Goal: Task Accomplishment & Management: Manage account settings

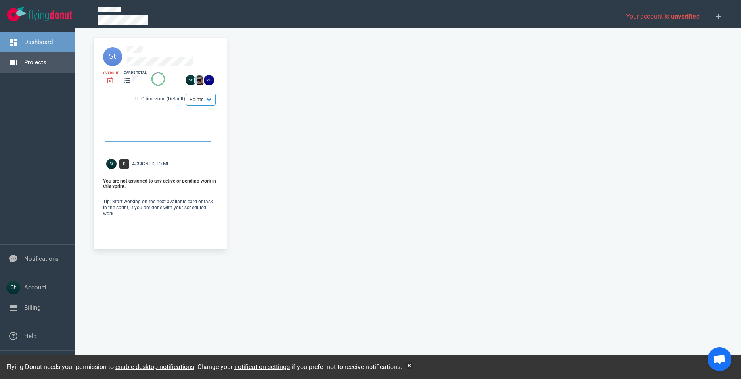
click at [38, 65] on link "Projects" at bounding box center [35, 62] width 22 height 7
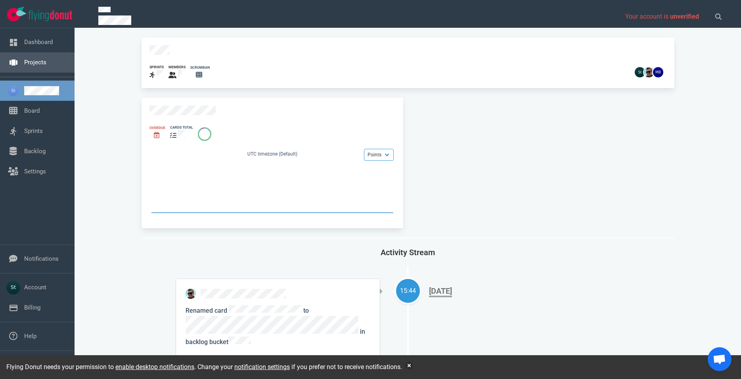
click at [46, 66] on link "Projects" at bounding box center [35, 62] width 22 height 7
click at [40, 113] on link "Board" at bounding box center [31, 110] width 15 height 7
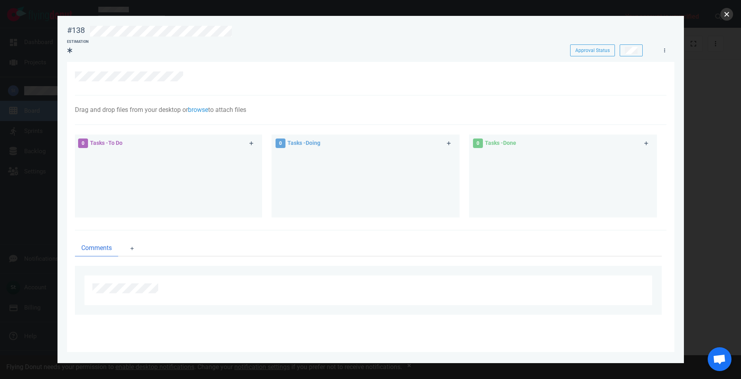
click at [724, 14] on button "close" at bounding box center [726, 14] width 13 height 13
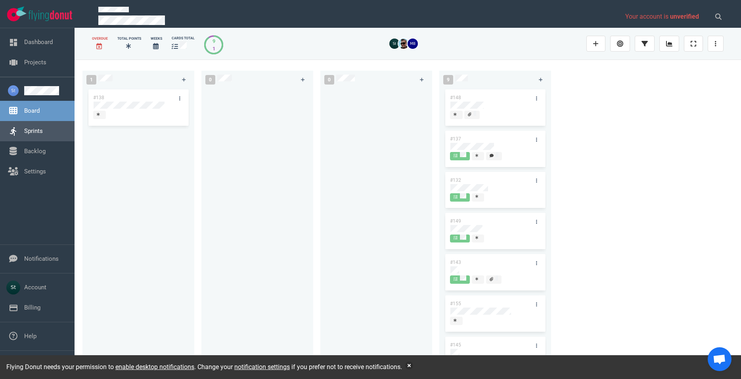
click at [43, 134] on link "Sprints" at bounding box center [33, 130] width 19 height 7
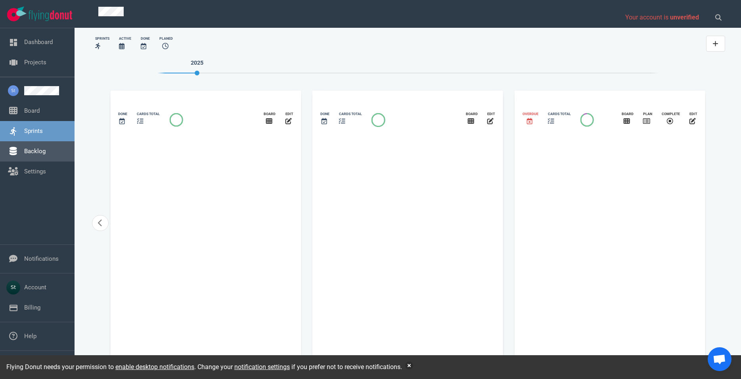
click at [46, 149] on link "Backlog" at bounding box center [34, 151] width 21 height 7
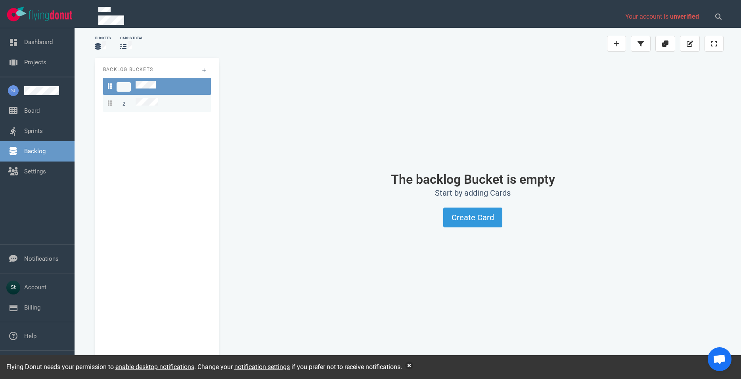
click at [164, 101] on div "2" at bounding box center [157, 103] width 98 height 11
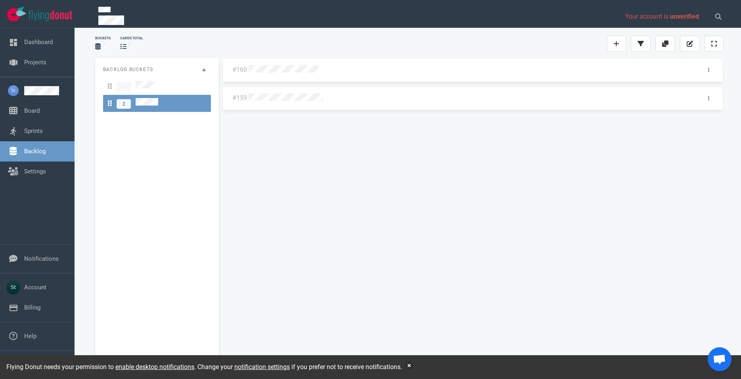
click at [310, 77] on div "#160" at bounding box center [473, 70] width 500 height 23
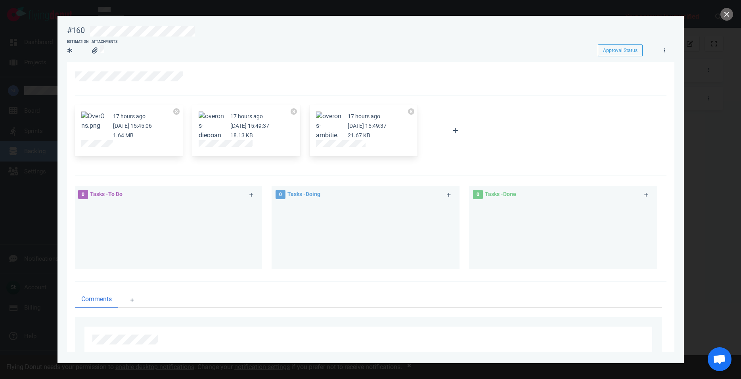
click at [736, 19] on div at bounding box center [370, 189] width 741 height 379
click at [732, 16] on button "close" at bounding box center [726, 14] width 13 height 13
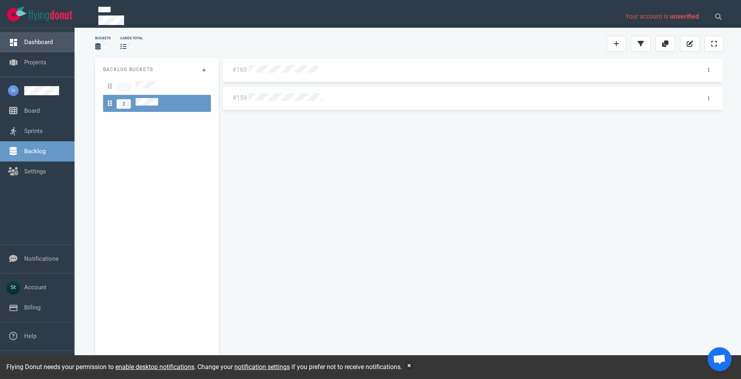
click at [35, 46] on link "Dashboard" at bounding box center [38, 41] width 29 height 7
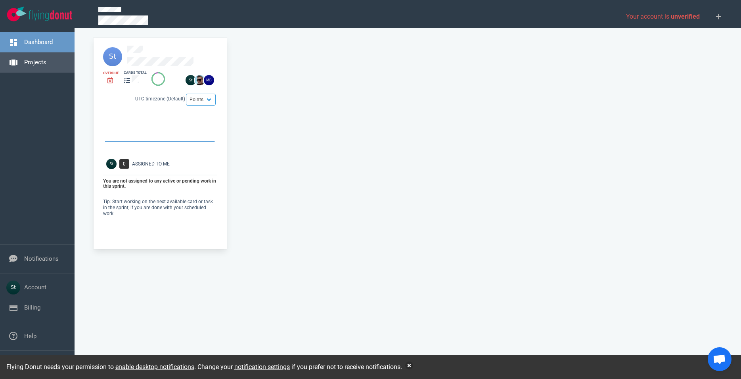
click at [29, 59] on link "Projects" at bounding box center [35, 62] width 22 height 7
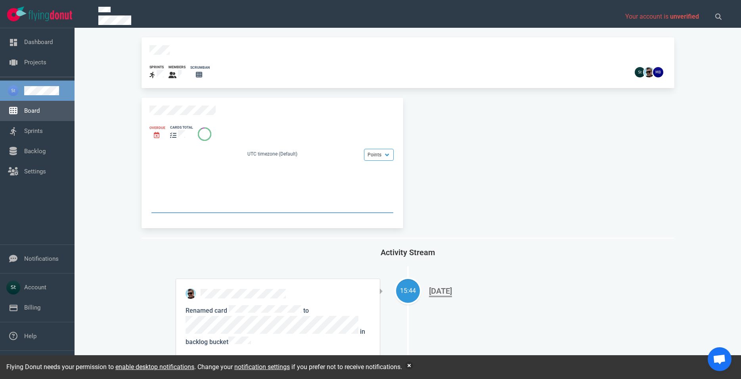
click at [40, 107] on link "Board" at bounding box center [31, 110] width 15 height 7
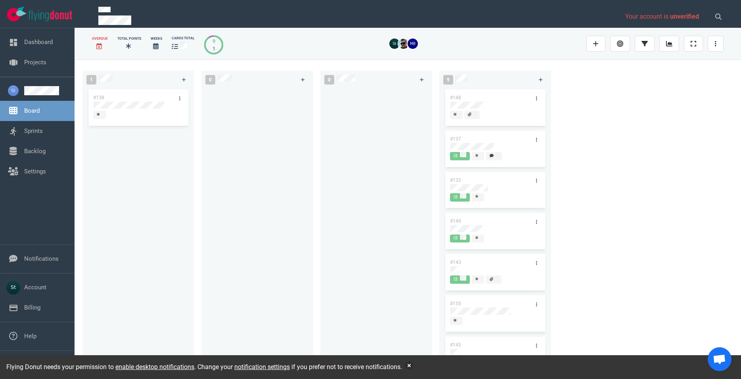
click at [40, 109] on link "Board" at bounding box center [31, 110] width 15 height 7
click at [43, 127] on link "Sprints" at bounding box center [33, 130] width 19 height 7
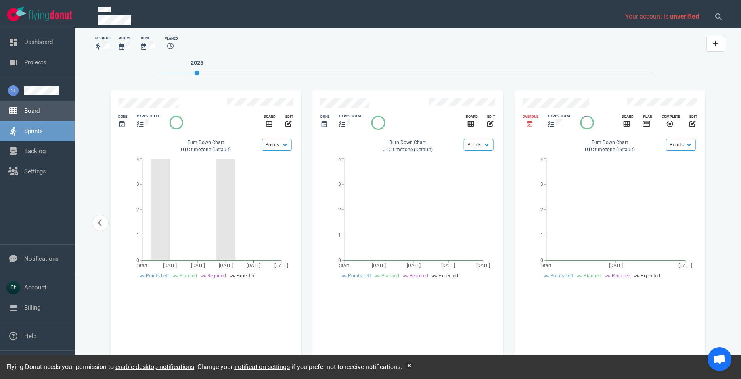
click at [40, 114] on link "Board" at bounding box center [31, 110] width 15 height 7
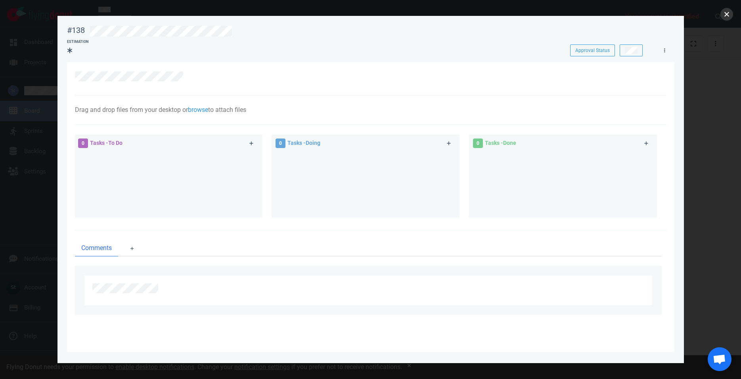
click at [730, 13] on button "close" at bounding box center [726, 14] width 13 height 13
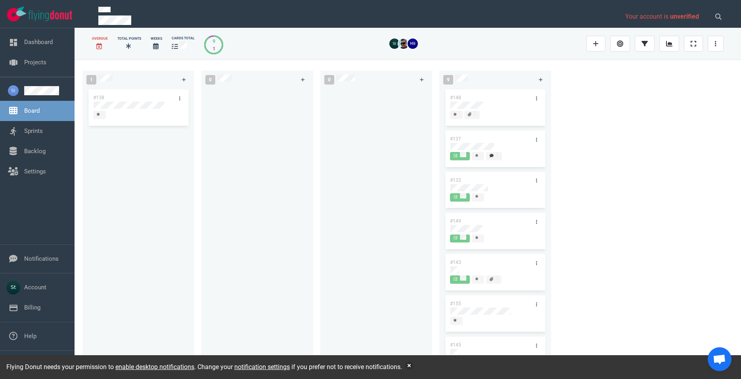
click at [39, 107] on link "Board" at bounding box center [31, 110] width 15 height 7
click at [36, 93] on link at bounding box center [46, 90] width 44 height 9
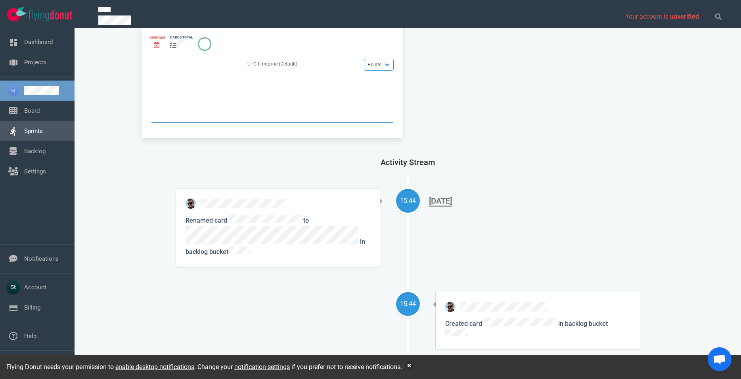
scroll to position [90, 0]
click at [40, 112] on link "Board" at bounding box center [31, 110] width 15 height 7
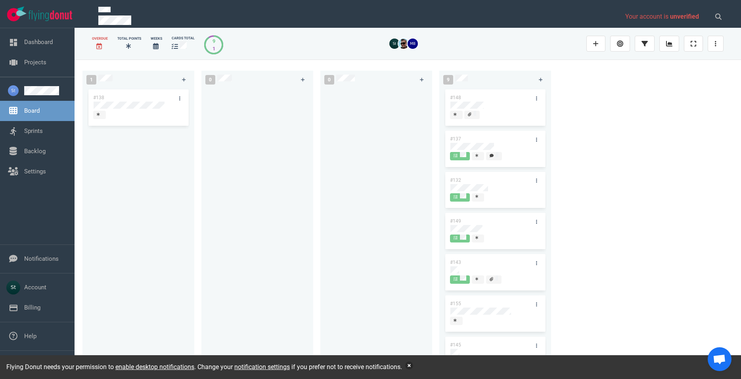
click at [412, 362] on button "button" at bounding box center [409, 365] width 8 height 8
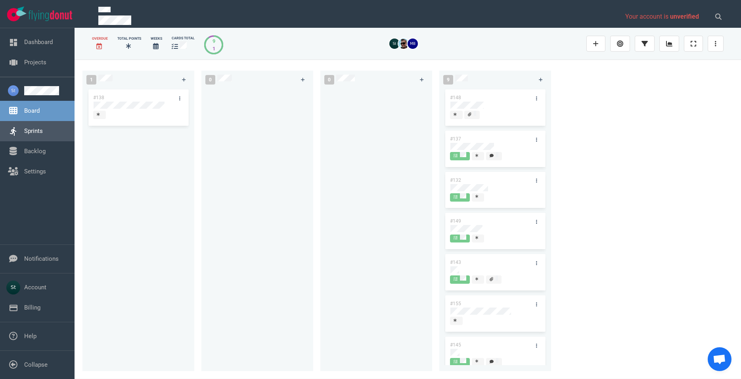
click at [43, 131] on link "Sprints" at bounding box center [33, 130] width 19 height 7
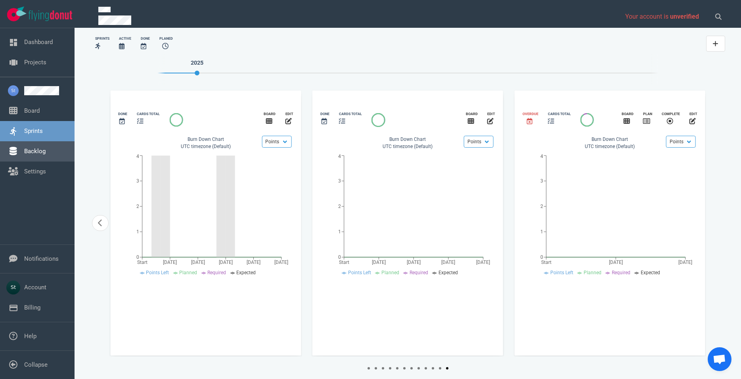
click at [40, 154] on link "Backlog" at bounding box center [34, 151] width 21 height 7
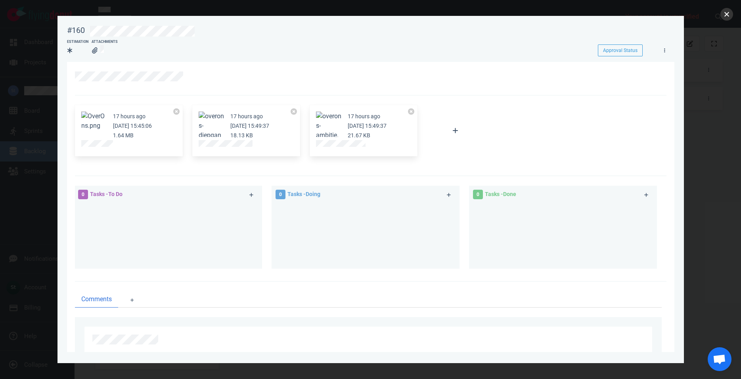
click at [722, 13] on button "close" at bounding box center [726, 14] width 13 height 13
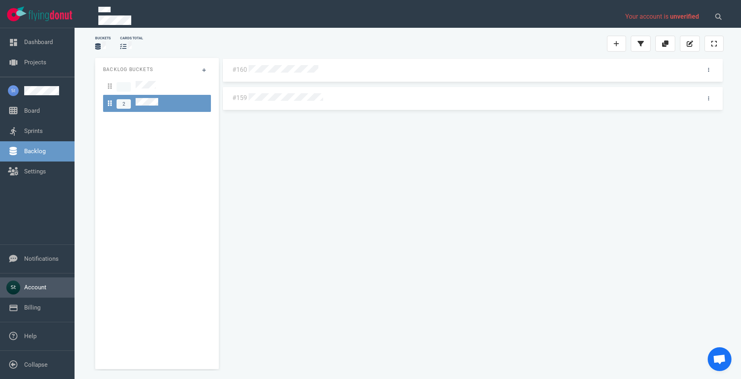
click at [44, 291] on link "Account" at bounding box center [35, 287] width 22 height 7
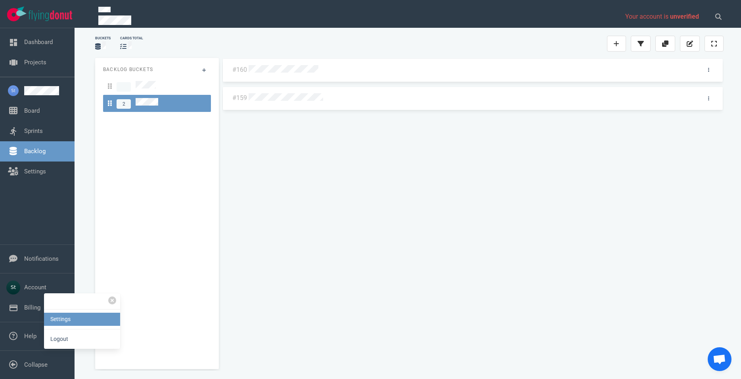
click at [65, 324] on link "Settings" at bounding box center [82, 318] width 76 height 13
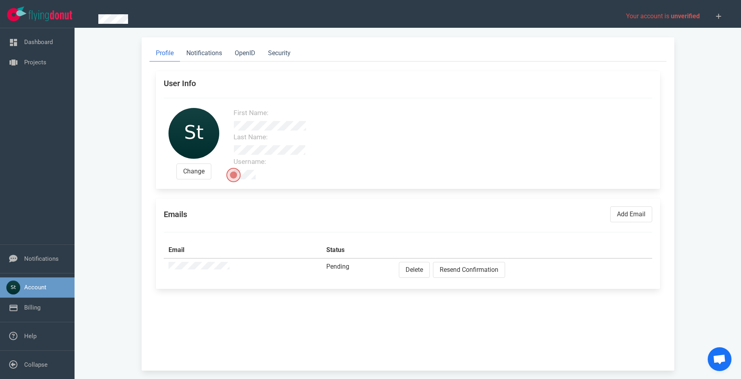
click at [169, 268] on td at bounding box center [243, 269] width 158 height 23
click at [26, 43] on link "Dashboard" at bounding box center [38, 41] width 29 height 7
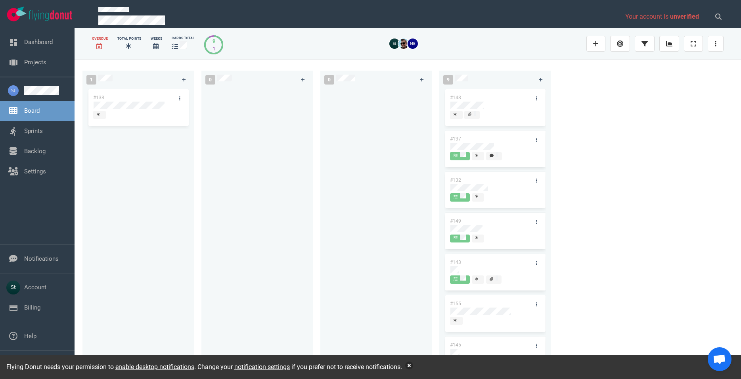
click at [411, 366] on button "button" at bounding box center [409, 365] width 8 height 8
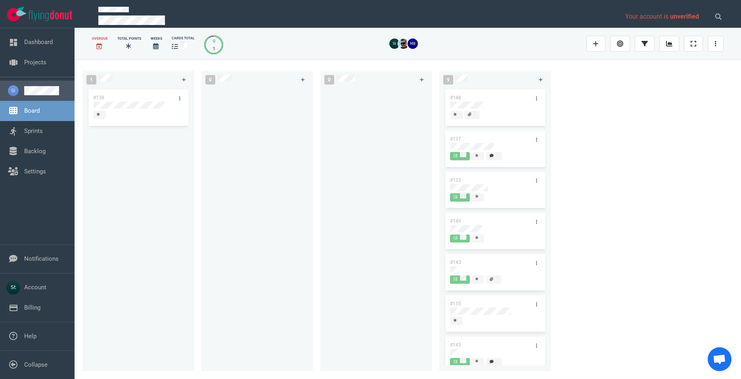
click at [38, 86] on link at bounding box center [46, 90] width 44 height 9
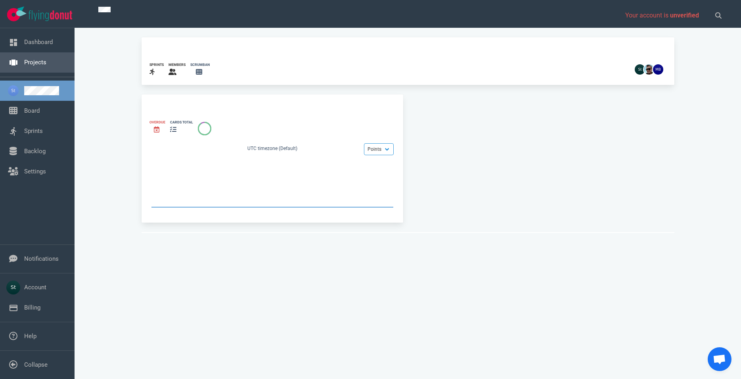
click at [32, 66] on link "Projects" at bounding box center [35, 62] width 22 height 7
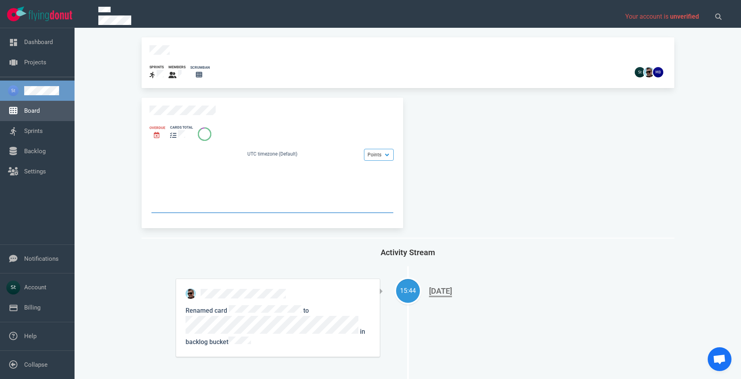
click at [37, 110] on link "Board" at bounding box center [31, 110] width 15 height 7
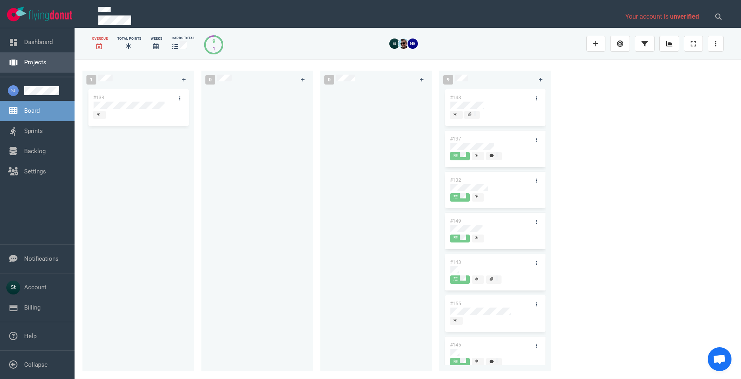
click at [41, 63] on link "Projects" at bounding box center [35, 62] width 22 height 7
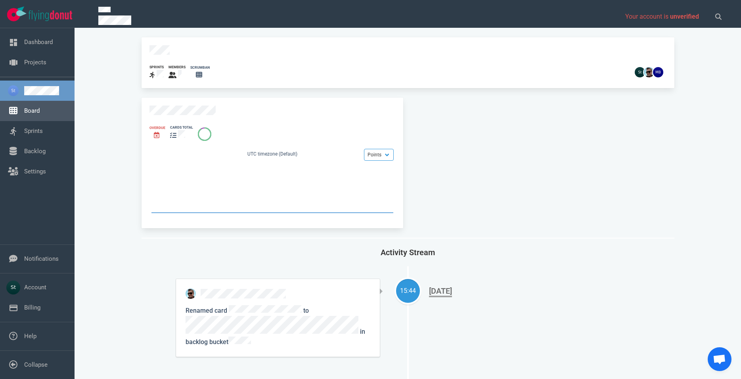
click at [40, 109] on link "Board" at bounding box center [31, 110] width 15 height 7
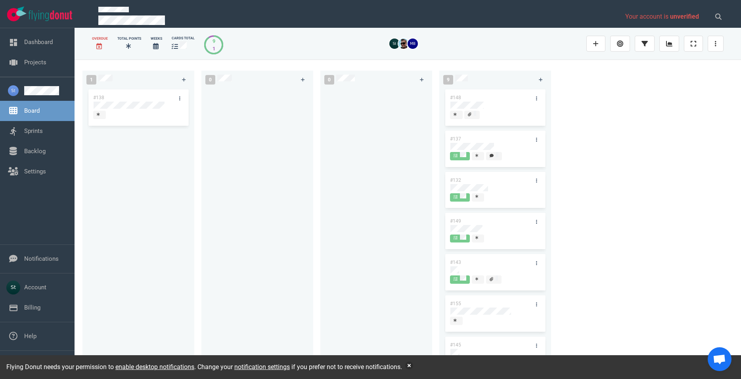
click at [412, 360] on div "Flying Donut needs your permission to enable desktop notifications . Change you…" at bounding box center [370, 367] width 741 height 24
click at [411, 366] on button "button" at bounding box center [409, 365] width 8 height 8
click at [39, 13] on img at bounding box center [51, 15] width 44 height 11
click at [411, 368] on button "button" at bounding box center [409, 365] width 8 height 8
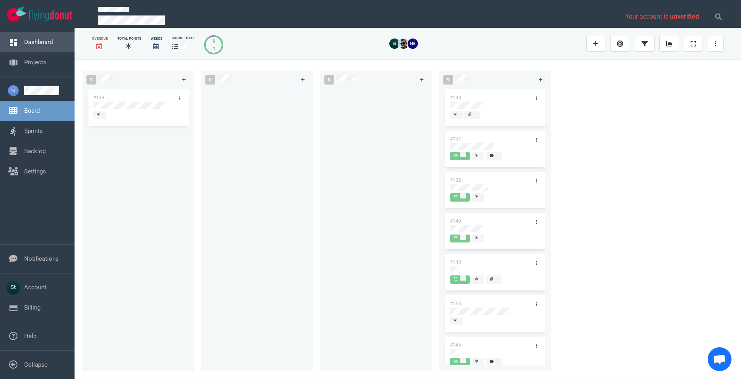
click at [53, 41] on link "Dashboard" at bounding box center [38, 41] width 29 height 7
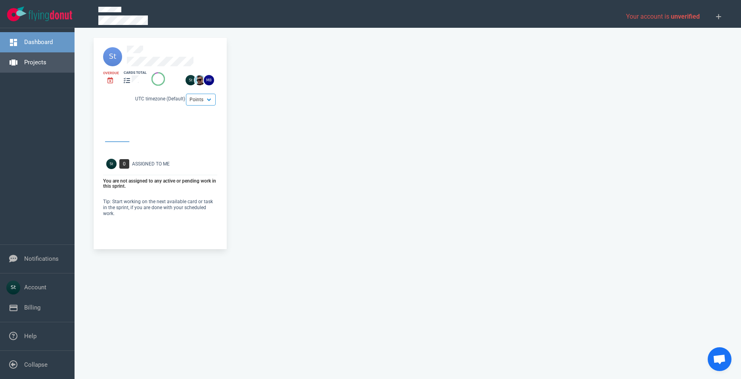
click at [46, 62] on link "Projects" at bounding box center [35, 62] width 22 height 7
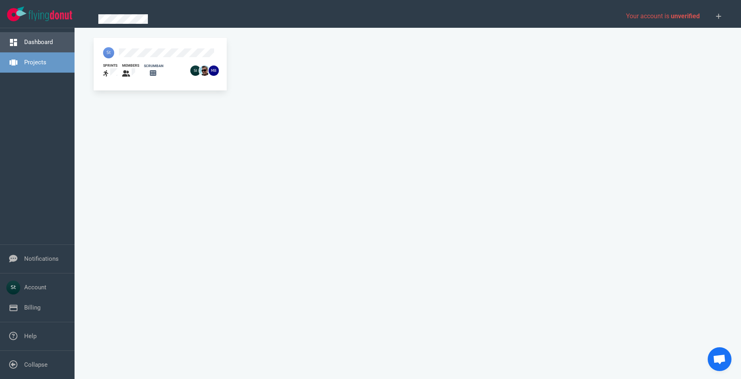
click at [49, 46] on link "Dashboard" at bounding box center [38, 41] width 29 height 7
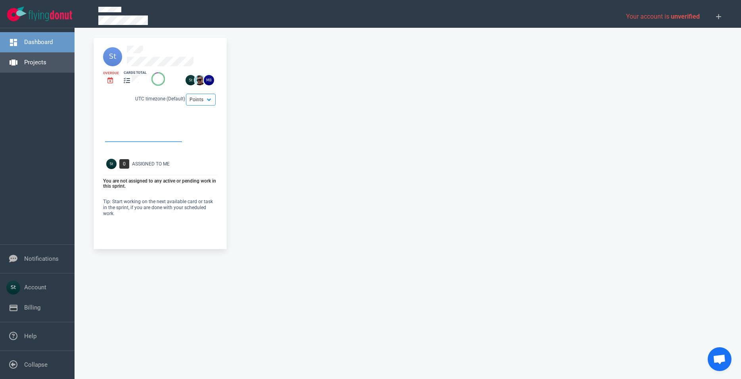
click at [46, 59] on link "Projects" at bounding box center [35, 62] width 22 height 7
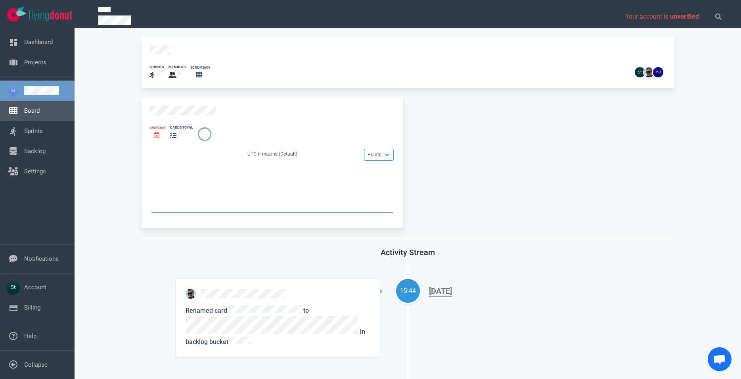
click at [40, 109] on link "Board" at bounding box center [31, 110] width 15 height 7
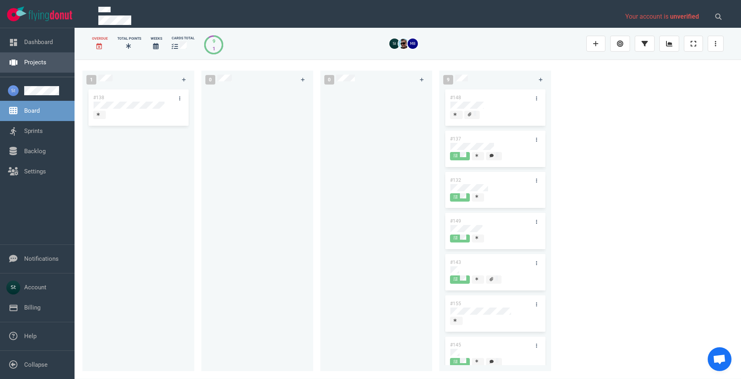
click at [25, 66] on link "Projects" at bounding box center [35, 62] width 22 height 7
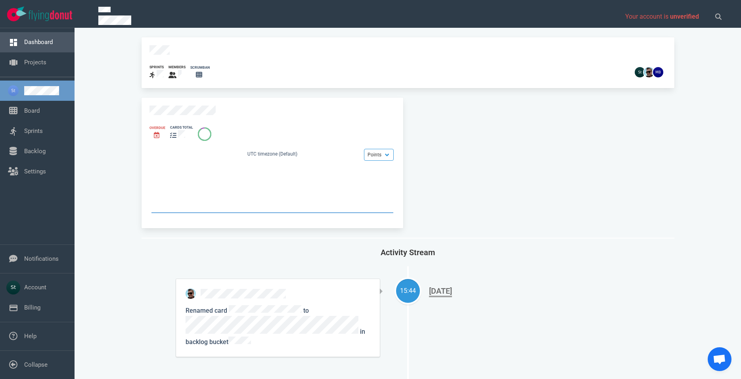
click at [53, 46] on link "Dashboard" at bounding box center [38, 41] width 29 height 7
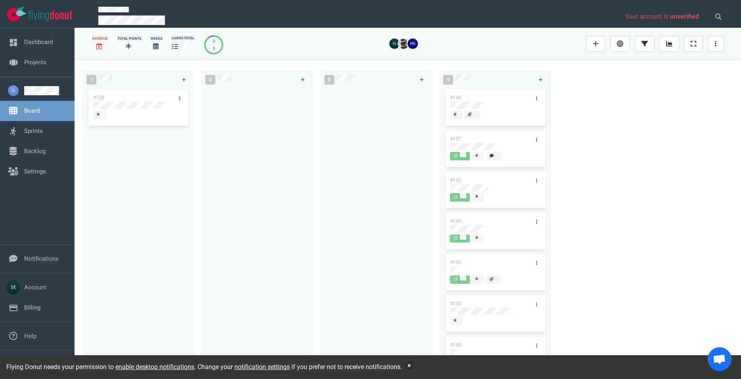
click at [409, 367] on button "button" at bounding box center [409, 365] width 8 height 8
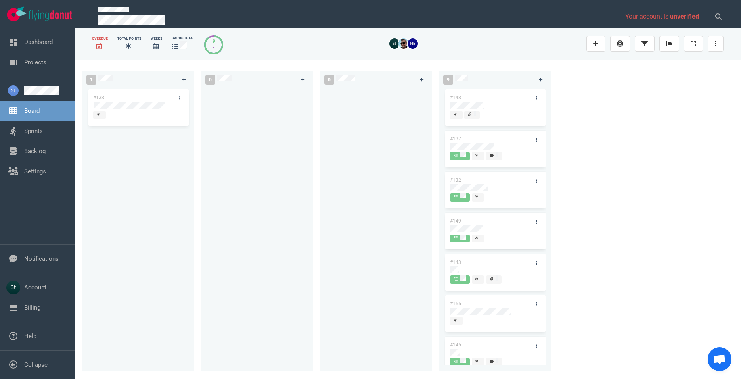
click at [378, 260] on div at bounding box center [376, 225] width 102 height 274
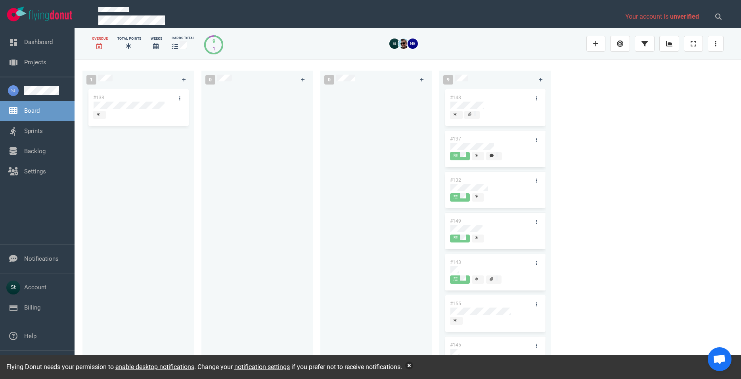
click at [411, 365] on button "button" at bounding box center [409, 365] width 8 height 8
click at [41, 154] on link "Backlog" at bounding box center [34, 151] width 21 height 7
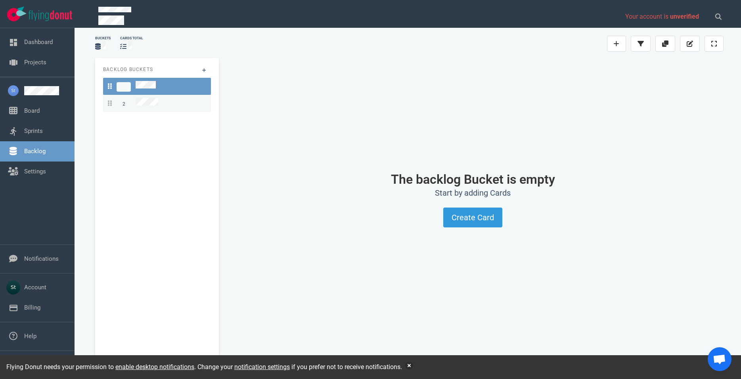
click at [134, 103] on span "2" at bounding box center [133, 103] width 50 height 11
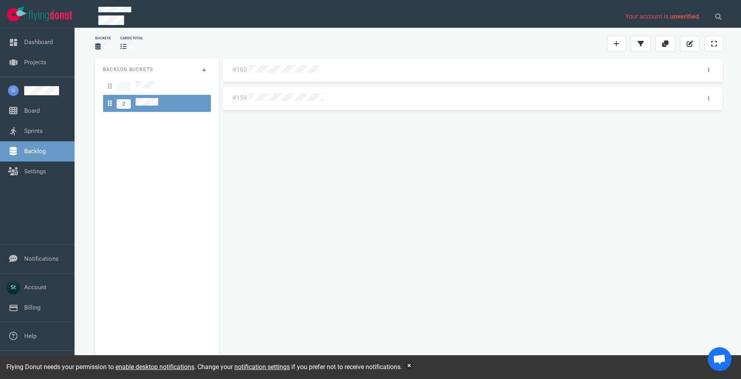
click at [252, 76] on div "#160" at bounding box center [473, 72] width 502 height 29
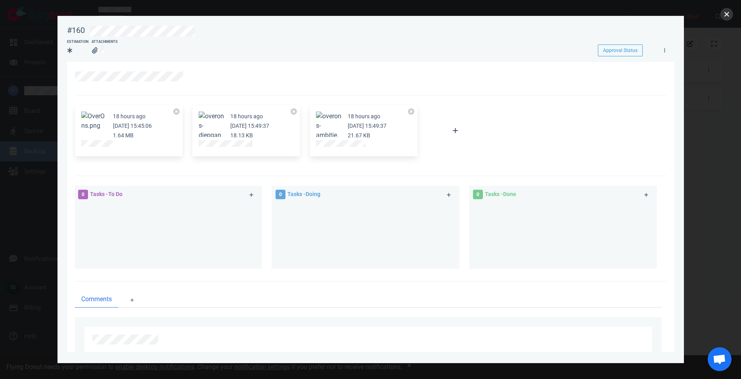
click at [728, 11] on button "close" at bounding box center [726, 14] width 13 height 13
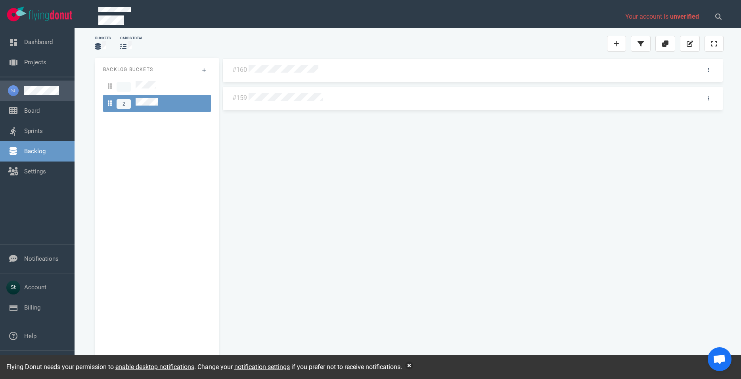
click at [46, 91] on link at bounding box center [46, 90] width 44 height 9
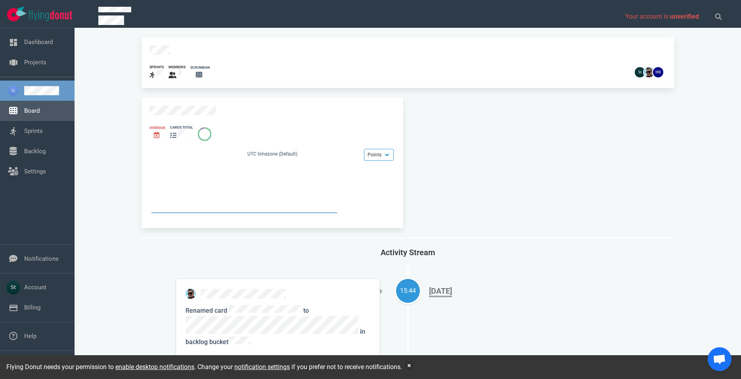
click at [40, 107] on link "Board" at bounding box center [31, 110] width 15 height 7
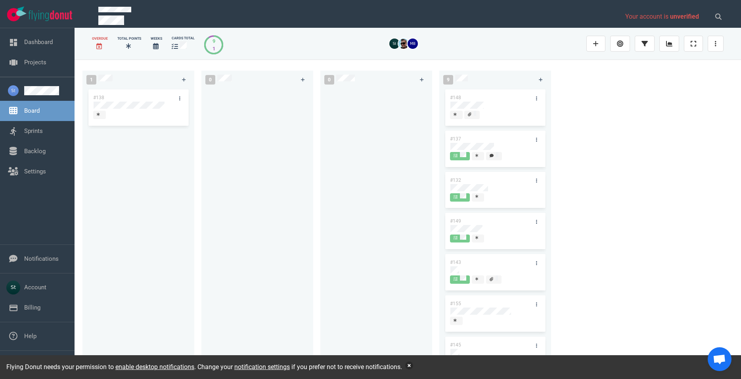
click at [409, 368] on button "button" at bounding box center [409, 365] width 8 height 8
click at [42, 46] on link "Dashboard" at bounding box center [38, 41] width 29 height 7
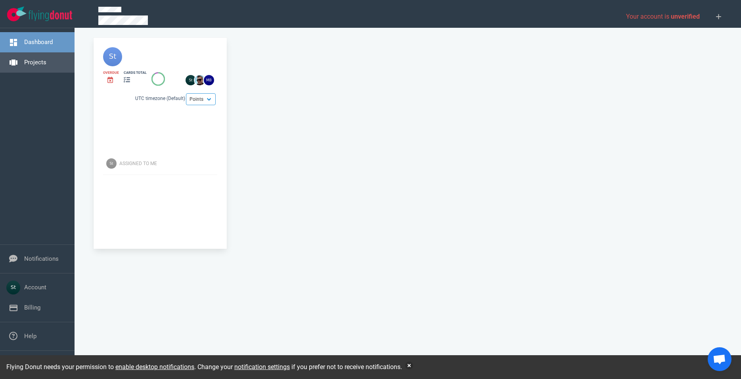
click at [43, 59] on link "Projects" at bounding box center [35, 62] width 22 height 7
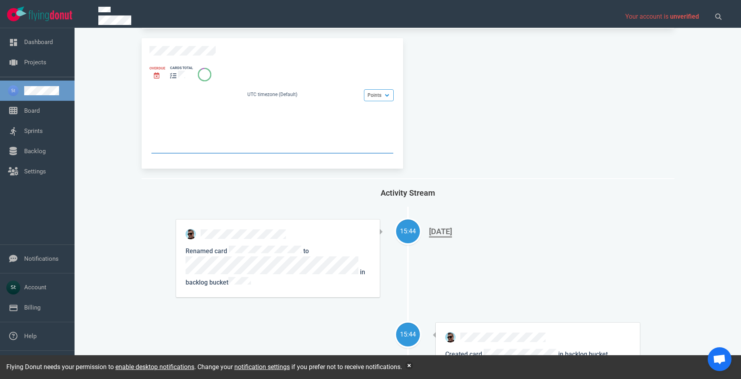
scroll to position [90, 0]
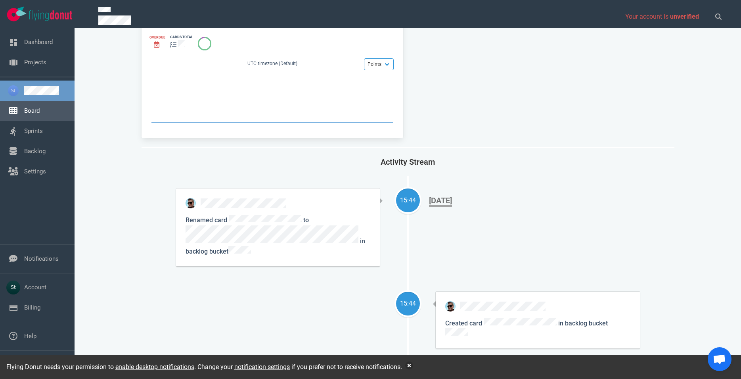
click at [31, 112] on link "Board" at bounding box center [31, 110] width 15 height 7
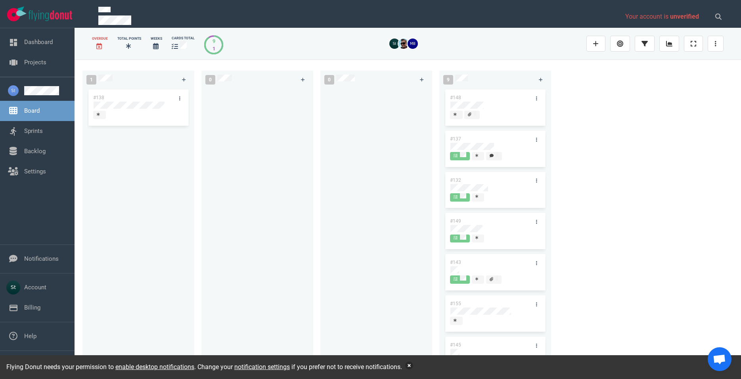
click at [413, 364] on button "button" at bounding box center [409, 365] width 8 height 8
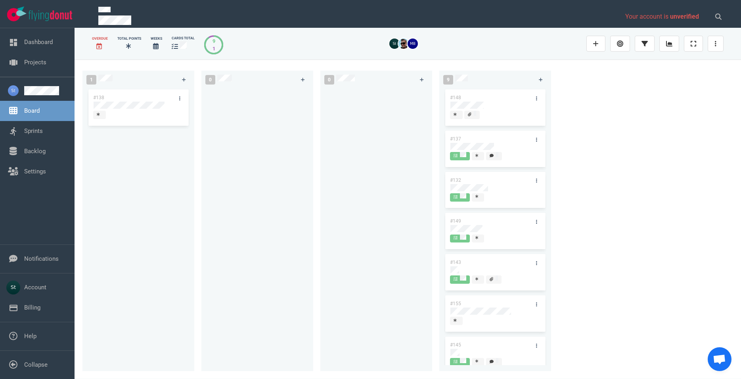
click at [118, 362] on div "#138" at bounding box center [138, 226] width 112 height 277
click at [46, 148] on link "Backlog" at bounding box center [34, 151] width 21 height 7
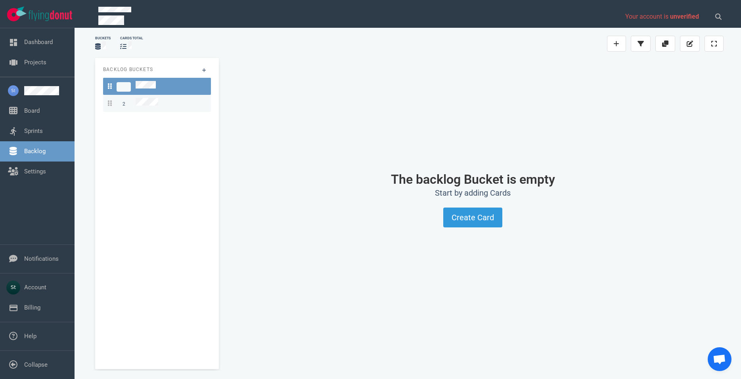
click at [159, 101] on div "2" at bounding box center [157, 103] width 98 height 11
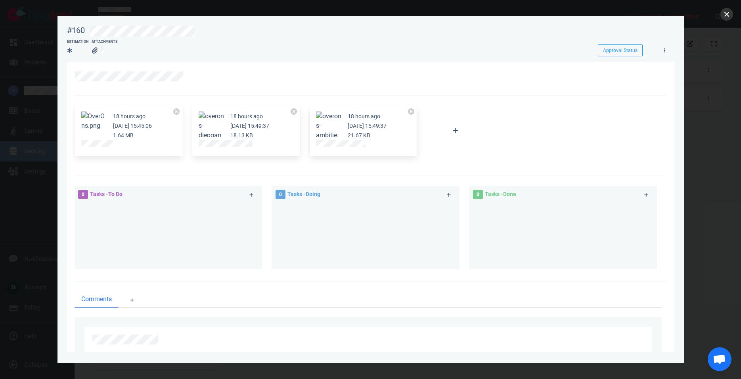
click at [723, 18] on button "close" at bounding box center [726, 14] width 13 height 13
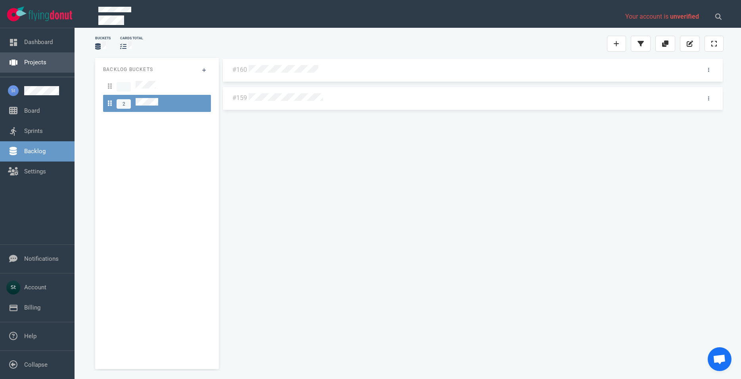
click at [46, 59] on link "Projects" at bounding box center [35, 62] width 22 height 7
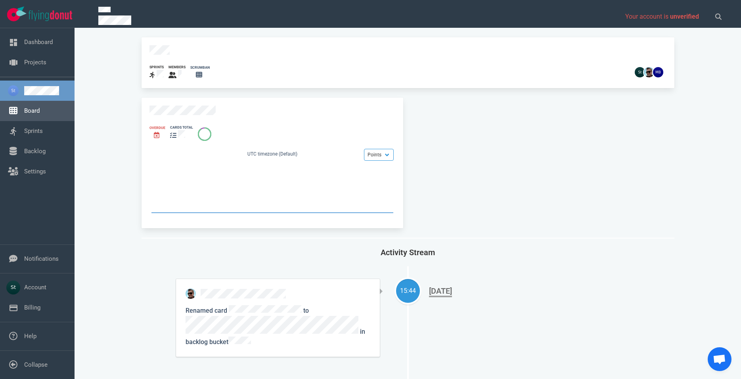
click at [40, 107] on link "Board" at bounding box center [31, 110] width 15 height 7
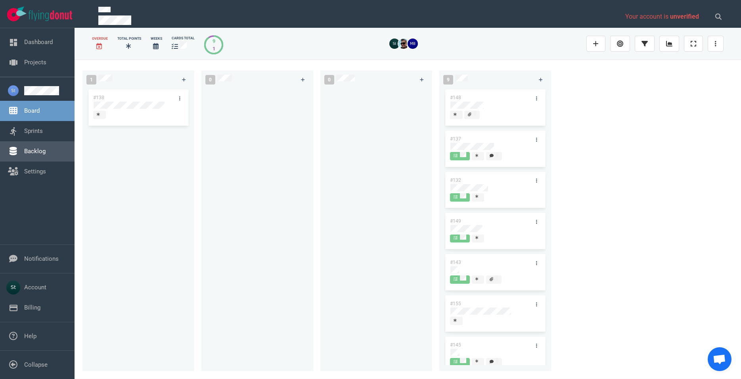
click at [40, 154] on link "Backlog" at bounding box center [34, 151] width 21 height 7
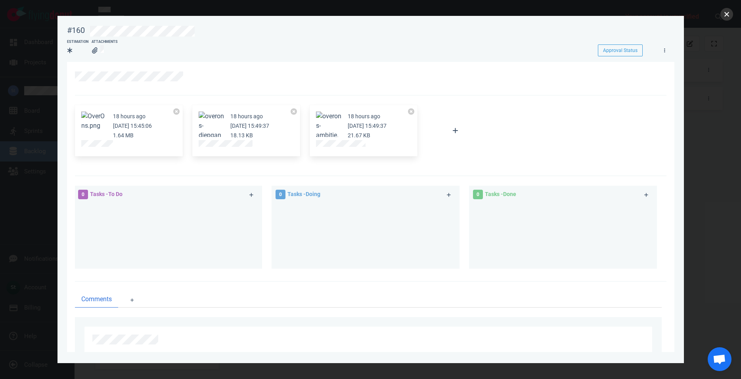
click at [725, 13] on button "close" at bounding box center [726, 14] width 13 height 13
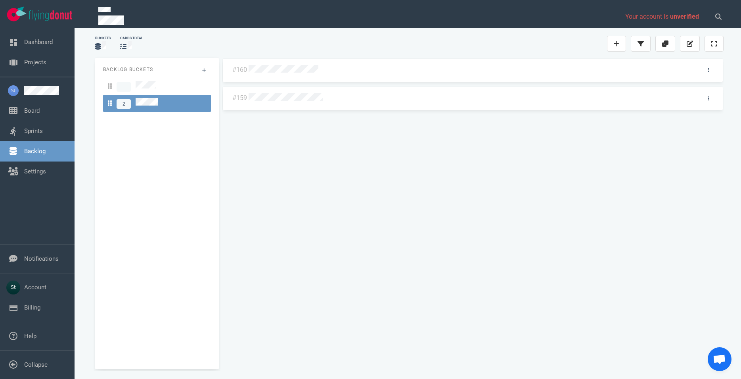
click at [34, 74] on nav "Dashboard Projects" at bounding box center [37, 52] width 75 height 48
click at [34, 90] on link at bounding box center [46, 90] width 44 height 9
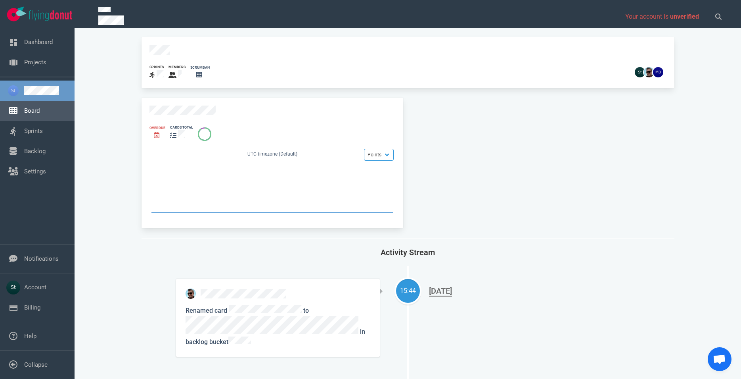
click at [40, 108] on link "Board" at bounding box center [31, 110] width 15 height 7
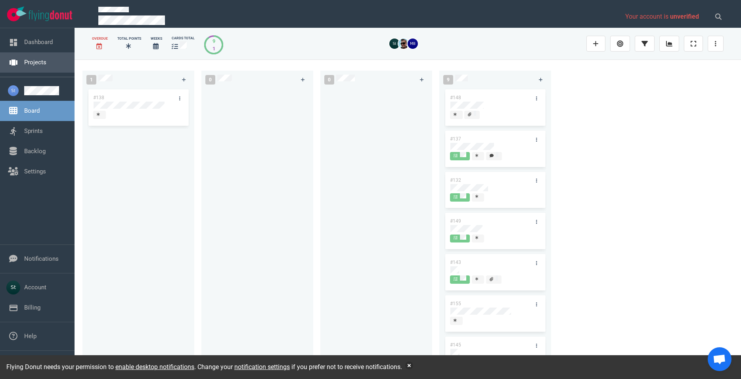
click at [32, 59] on link "Projects" at bounding box center [35, 62] width 22 height 7
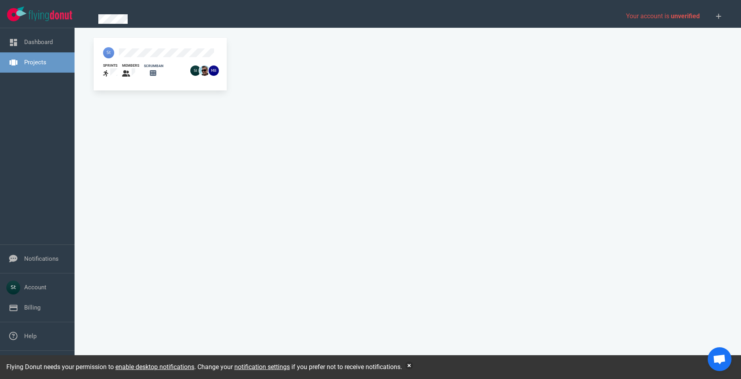
click at [128, 46] on div at bounding box center [144, 52] width 92 height 21
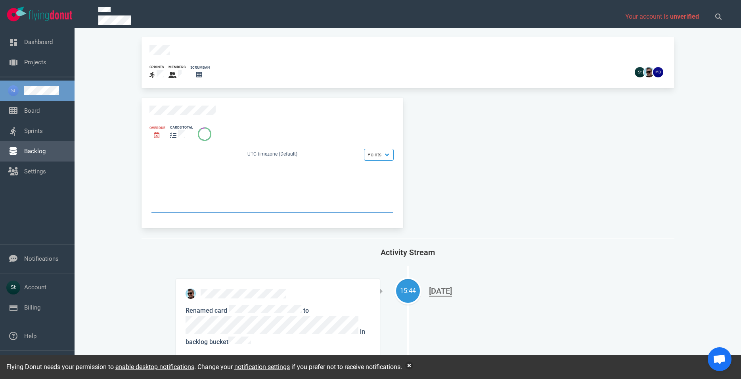
click at [46, 155] on link "Backlog" at bounding box center [34, 151] width 21 height 7
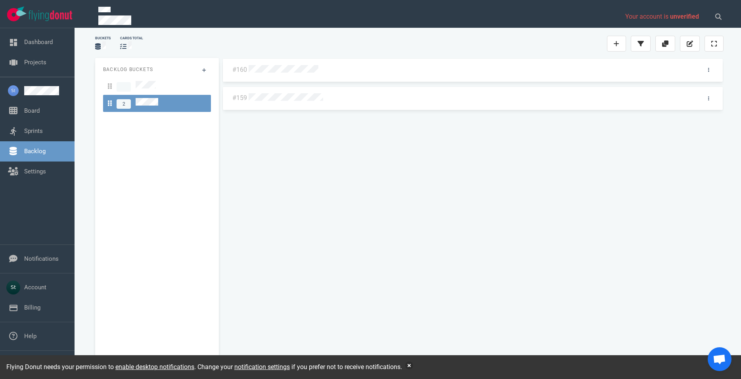
click at [311, 75] on div at bounding box center [471, 68] width 449 height 17
click at [295, 74] on div at bounding box center [471, 70] width 444 height 10
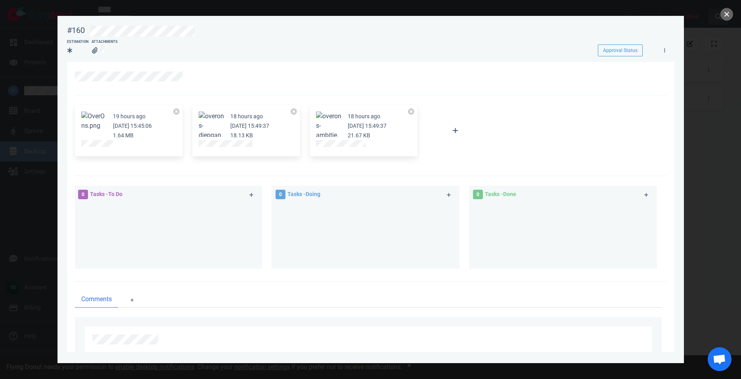
click at [722, 16] on button "close" at bounding box center [726, 14] width 13 height 13
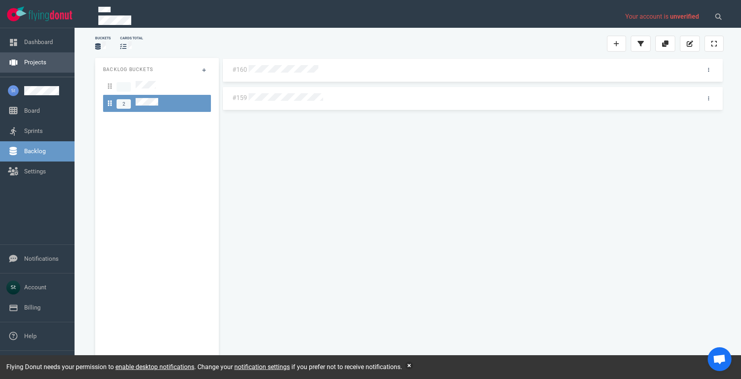
click at [46, 60] on link "Projects" at bounding box center [35, 62] width 22 height 7
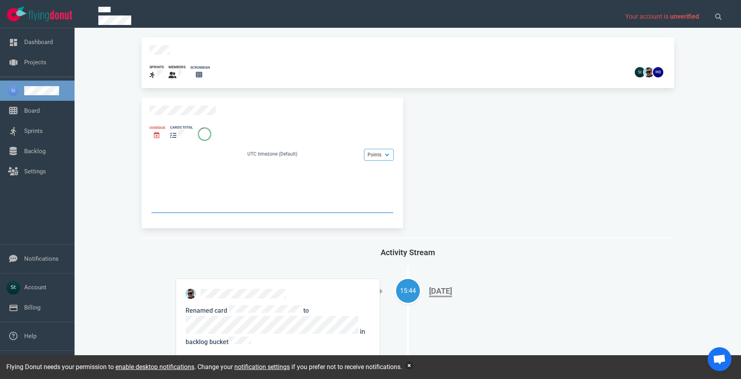
click at [408, 365] on button "button" at bounding box center [409, 365] width 8 height 8
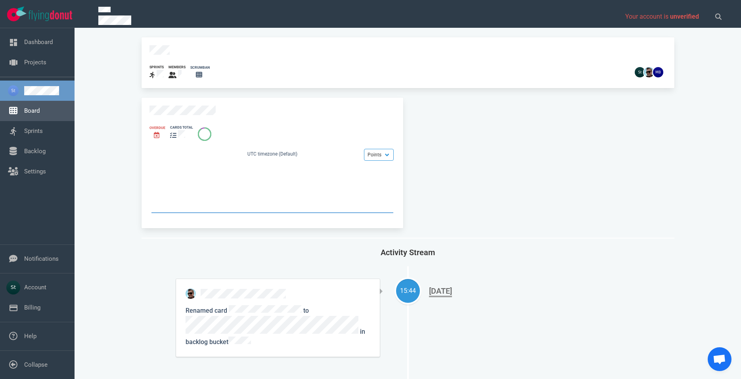
click at [40, 114] on link "Board" at bounding box center [31, 110] width 15 height 7
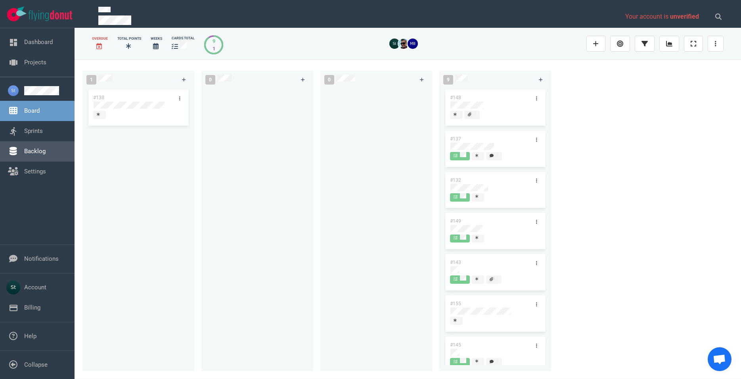
click at [44, 155] on link "Backlog" at bounding box center [34, 151] width 21 height 7
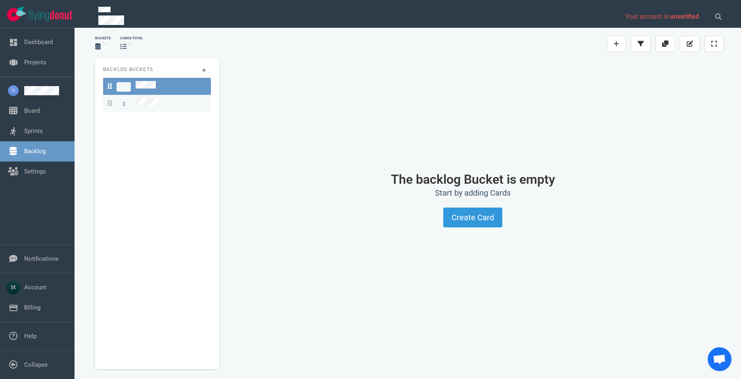
click at [121, 104] on span "2" at bounding box center [124, 104] width 14 height 10
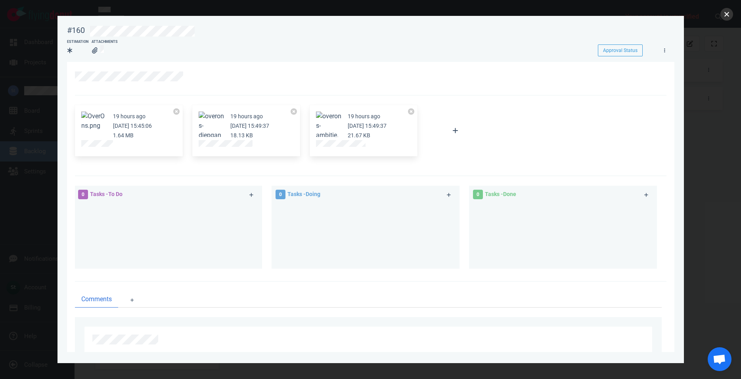
click at [727, 15] on button "close" at bounding box center [726, 14] width 13 height 13
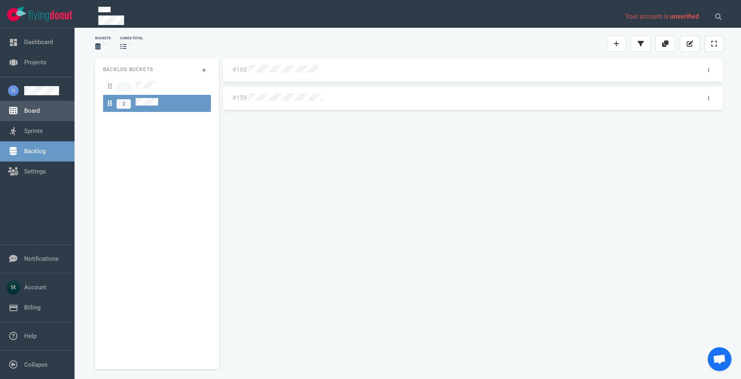
click at [26, 114] on link "Board" at bounding box center [31, 110] width 15 height 7
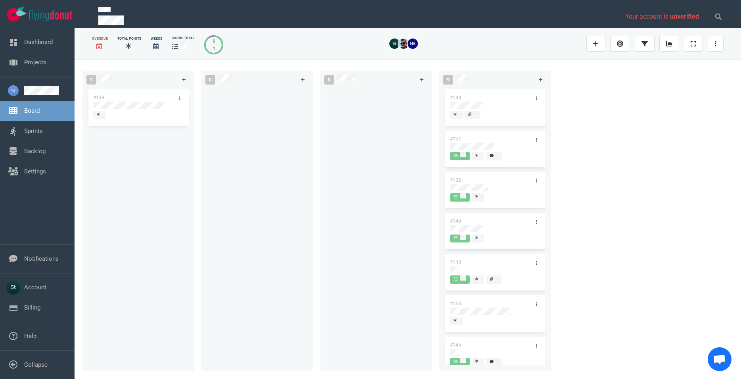
click at [62, 11] on img at bounding box center [51, 15] width 44 height 11
click at [29, 170] on link "Settings" at bounding box center [35, 171] width 22 height 7
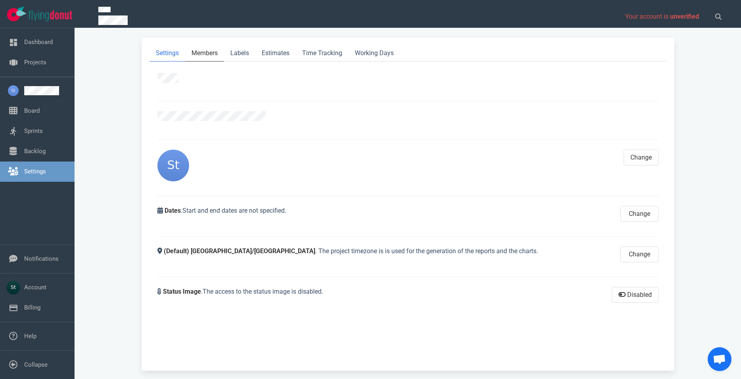
click at [189, 59] on link "Members" at bounding box center [204, 53] width 39 height 16
select select "2"
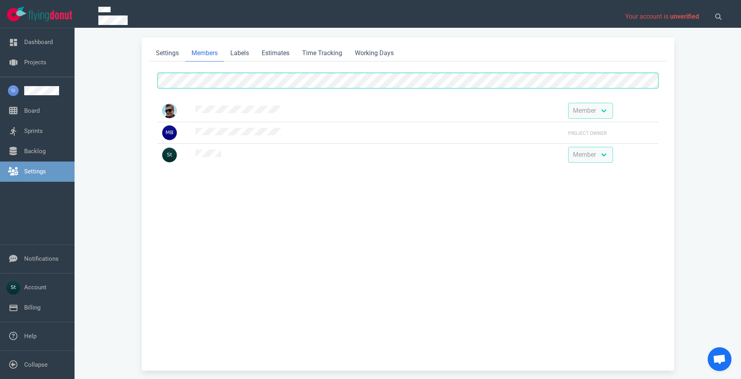
click at [219, 61] on link "Members" at bounding box center [204, 53] width 39 height 16
click at [249, 57] on link "Labels" at bounding box center [239, 53] width 31 height 16
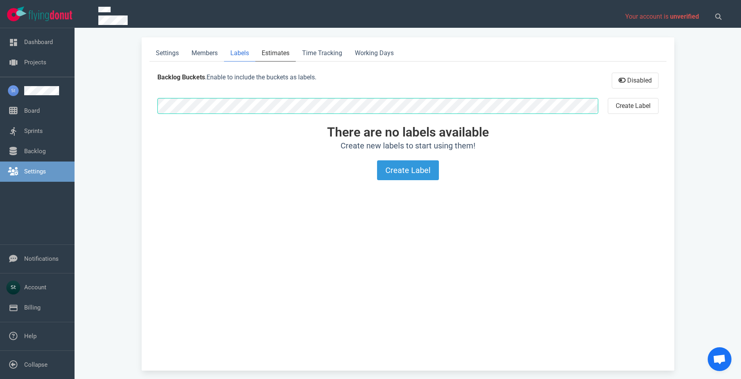
click at [284, 50] on link "Estimates" at bounding box center [275, 53] width 40 height 16
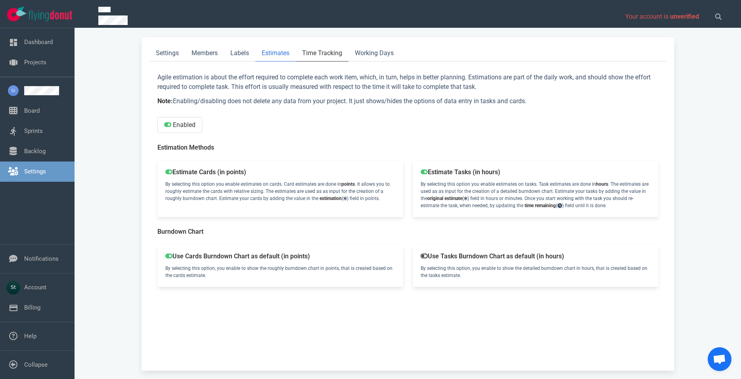
click at [330, 50] on link "Time Tracking" at bounding box center [322, 53] width 53 height 16
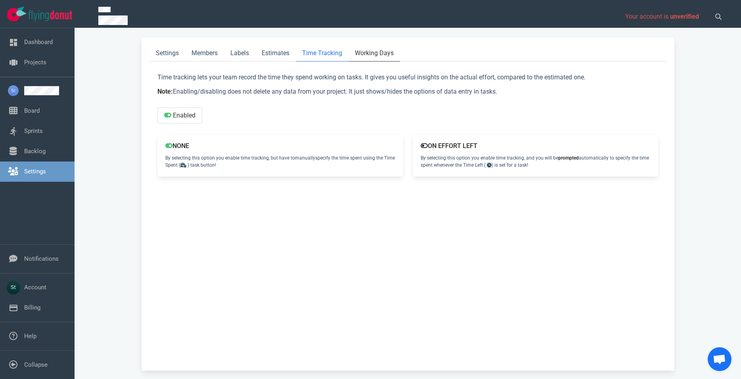
click at [364, 46] on link "Working Days" at bounding box center [375, 53] width 52 height 16
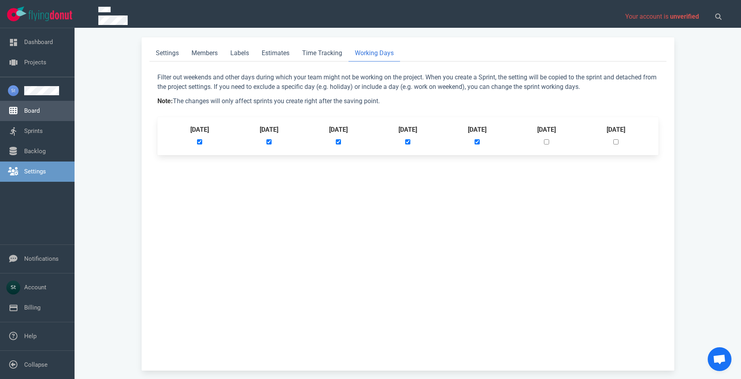
click at [31, 107] on link "Board" at bounding box center [31, 110] width 15 height 7
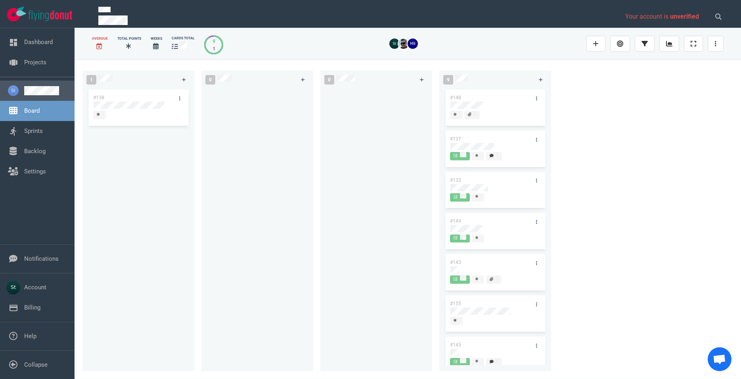
click at [47, 91] on link at bounding box center [46, 90] width 44 height 9
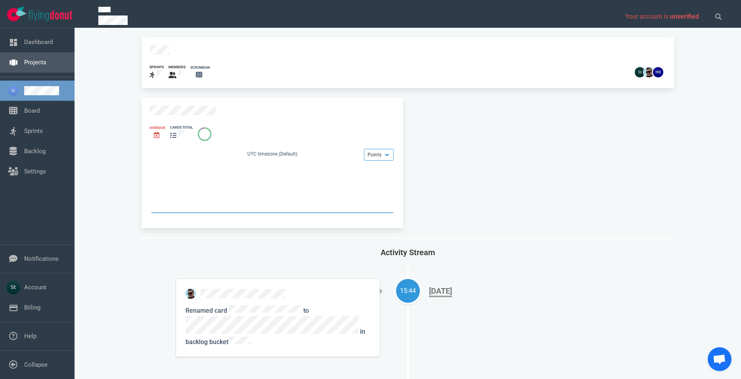
click at [46, 60] on link "Projects" at bounding box center [35, 62] width 22 height 7
click at [40, 110] on link "Board" at bounding box center [31, 110] width 15 height 7
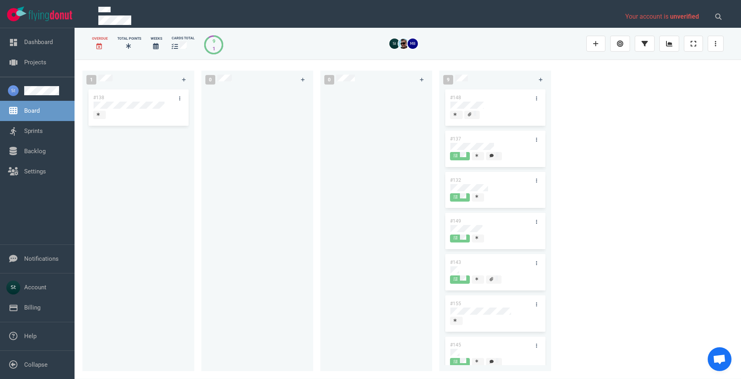
click at [42, 86] on link at bounding box center [46, 90] width 44 height 9
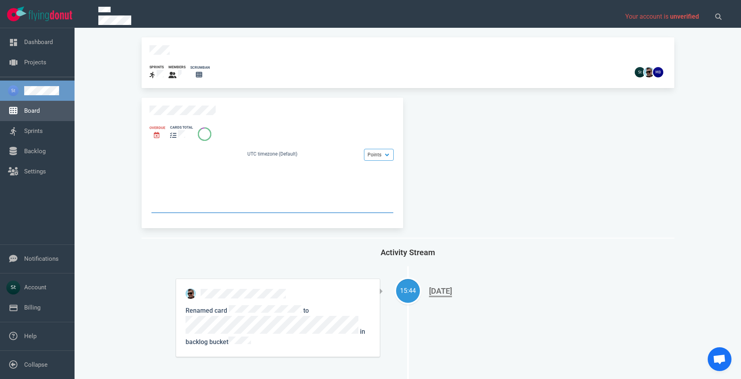
click at [24, 107] on link "Board" at bounding box center [31, 110] width 15 height 7
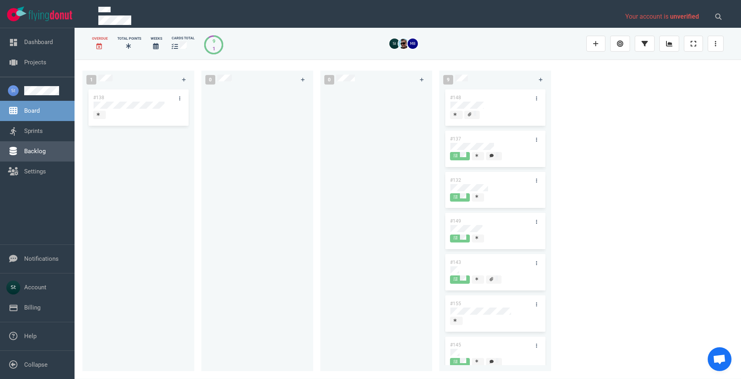
click at [39, 155] on link "Backlog" at bounding box center [34, 151] width 21 height 7
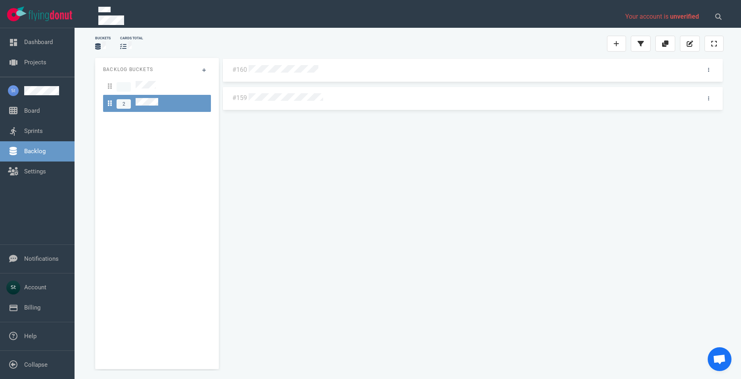
click at [262, 74] on div at bounding box center [471, 70] width 444 height 10
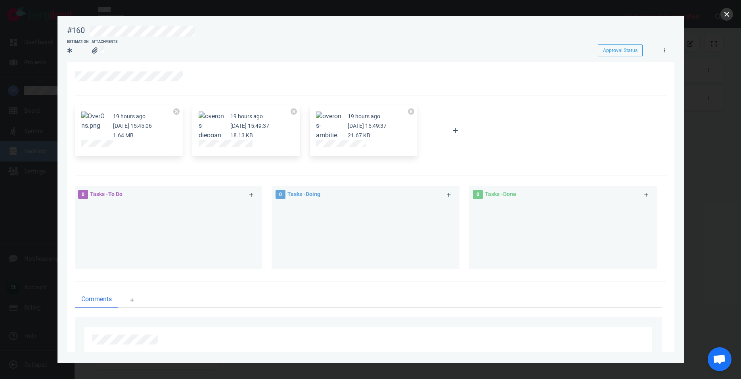
click at [722, 17] on button "close" at bounding box center [726, 14] width 13 height 13
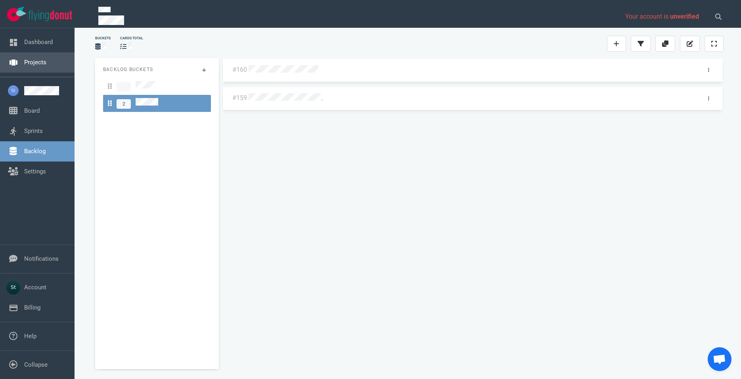
click at [24, 61] on link "Projects" at bounding box center [35, 62] width 22 height 7
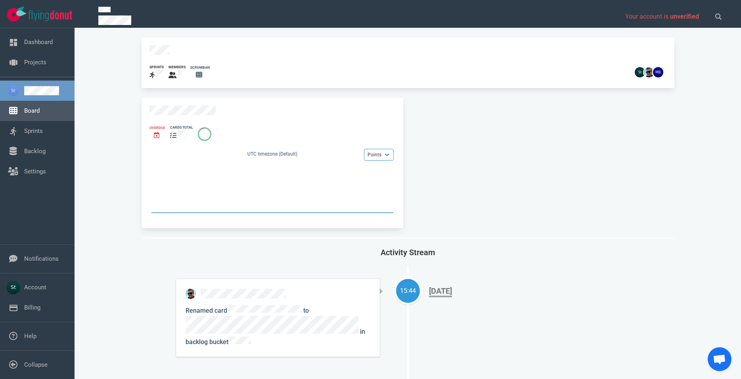
click at [40, 108] on link "Board" at bounding box center [31, 110] width 15 height 7
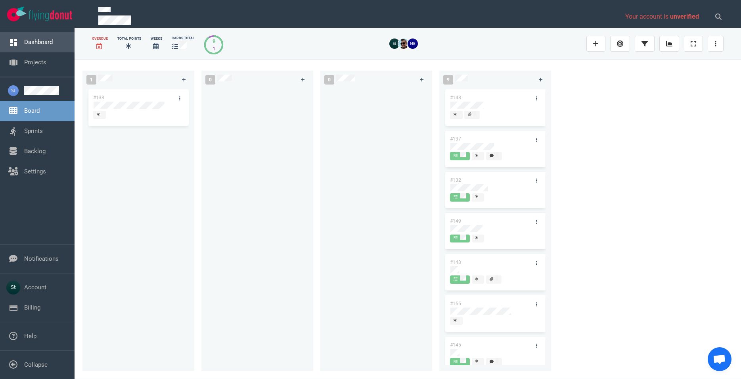
click at [25, 46] on link "Dashboard" at bounding box center [38, 41] width 29 height 7
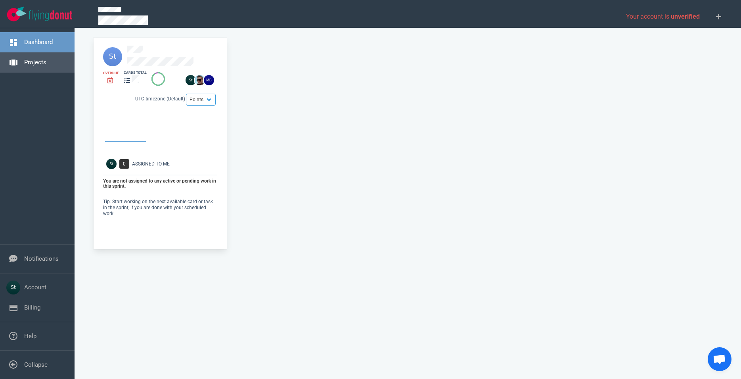
click at [26, 59] on link "Projects" at bounding box center [35, 62] width 22 height 7
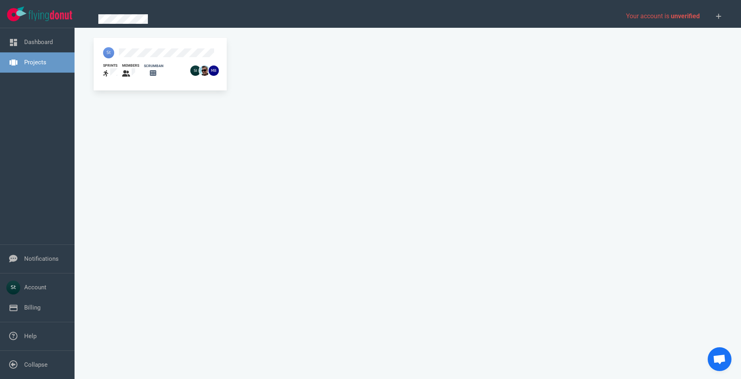
click at [127, 48] on div at bounding box center [144, 52] width 92 height 21
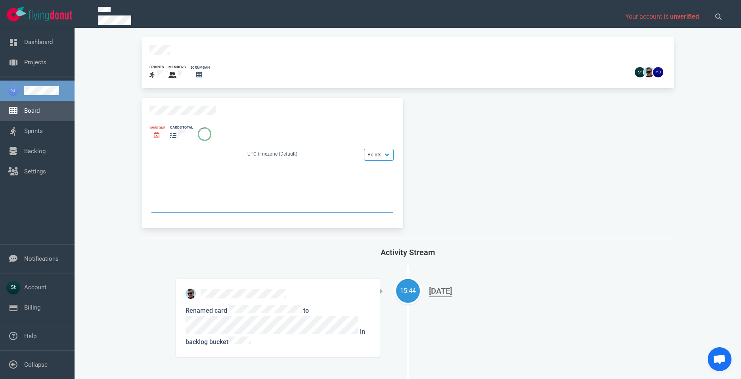
click at [40, 109] on link "Board" at bounding box center [31, 110] width 15 height 7
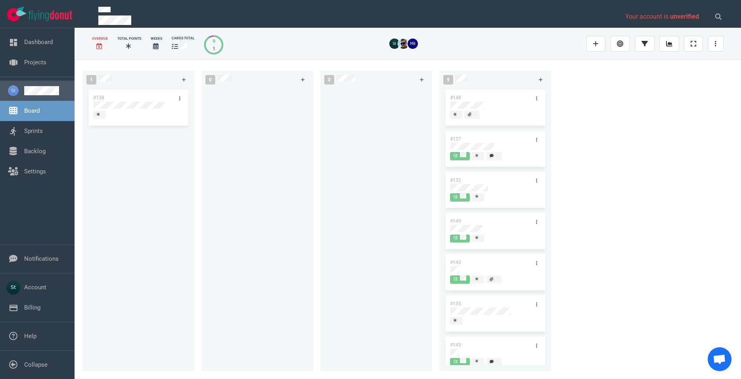
click at [35, 95] on link at bounding box center [46, 90] width 44 height 9
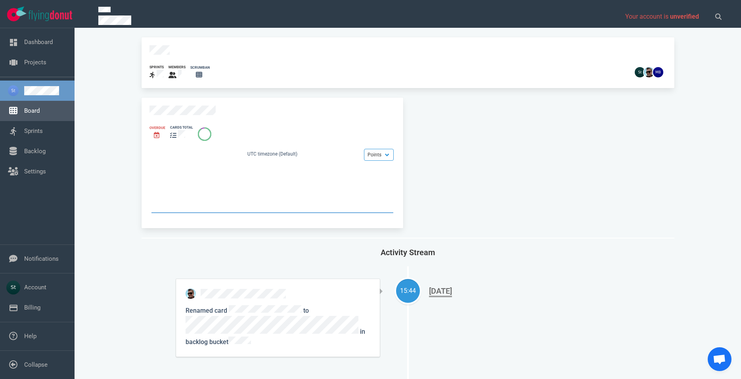
click at [35, 107] on link "Board" at bounding box center [31, 110] width 15 height 7
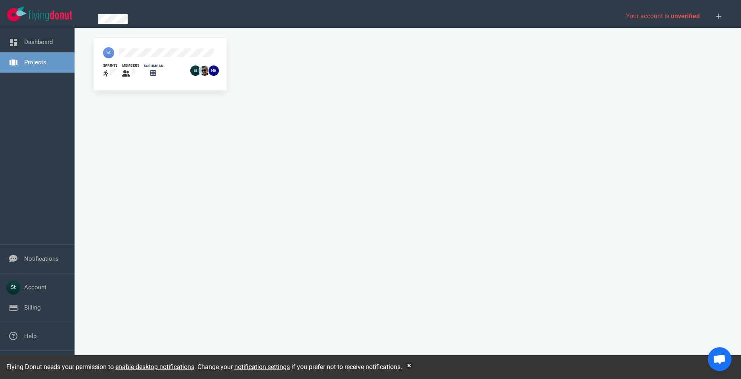
click at [123, 48] on div at bounding box center [144, 52] width 92 height 21
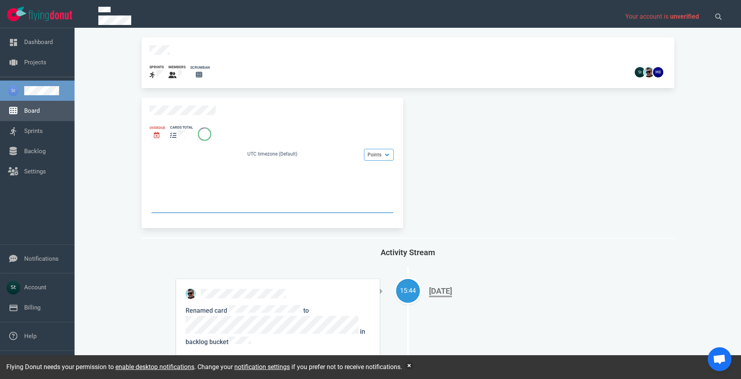
click at [40, 114] on link "Board" at bounding box center [31, 110] width 15 height 7
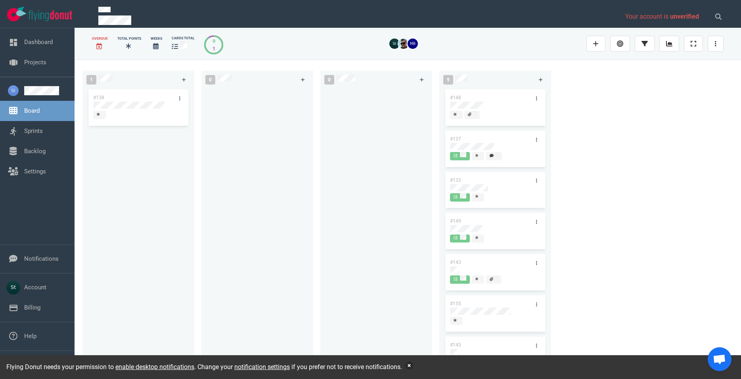
click at [413, 364] on button "button" at bounding box center [409, 365] width 8 height 8
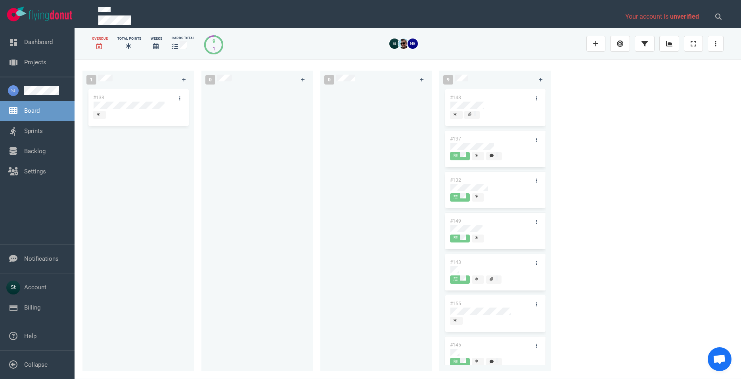
scroll to position [93, 0]
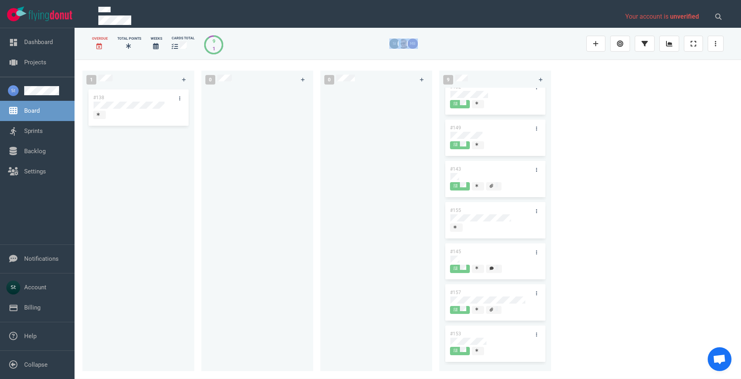
drag, startPoint x: 421, startPoint y: 37, endPoint x: 389, endPoint y: 37, distance: 32.5
click at [389, 37] on div at bounding box center [407, 44] width 358 height 20
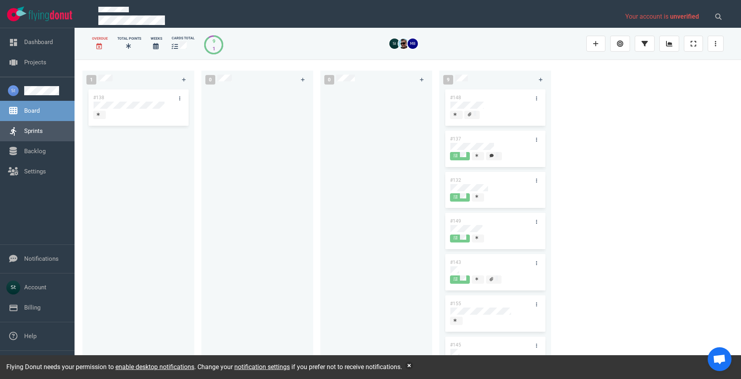
click at [29, 134] on link "Sprints" at bounding box center [33, 130] width 19 height 7
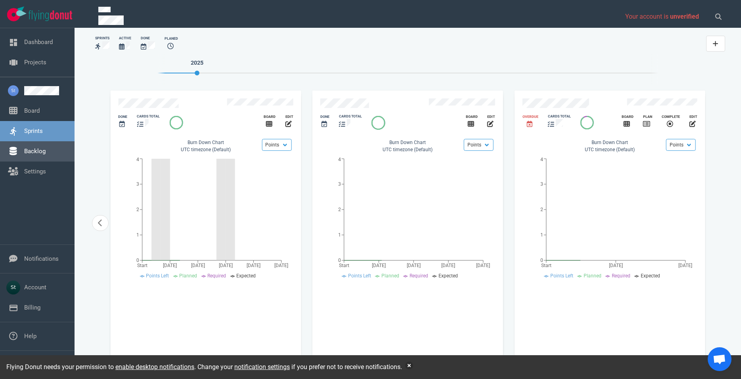
click at [44, 154] on link "Backlog" at bounding box center [34, 151] width 21 height 7
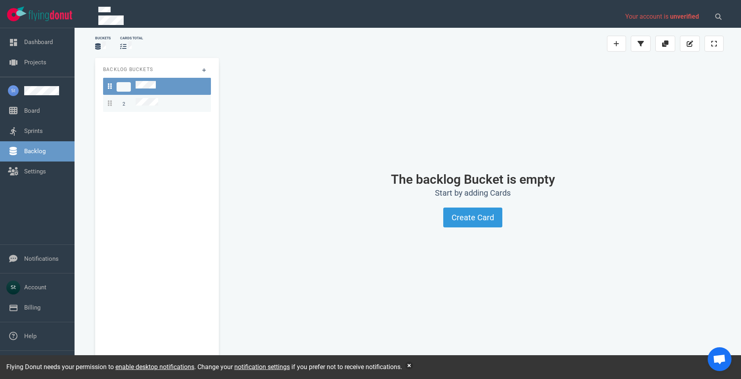
click at [128, 96] on link "2" at bounding box center [157, 103] width 108 height 17
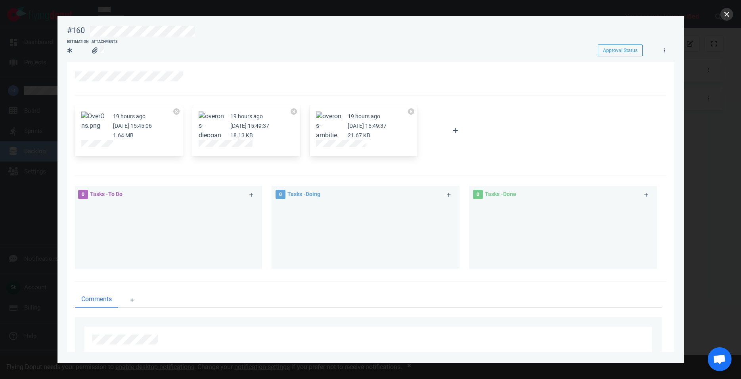
click at [723, 14] on button "close" at bounding box center [726, 14] width 13 height 13
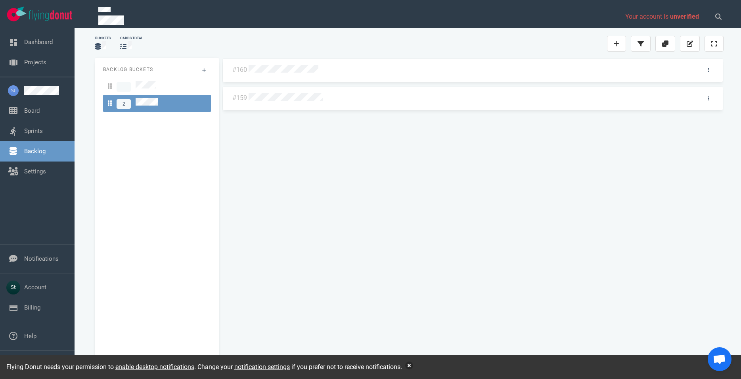
click at [412, 364] on button "button" at bounding box center [409, 365] width 8 height 8
